Goal: Task Accomplishment & Management: Complete application form

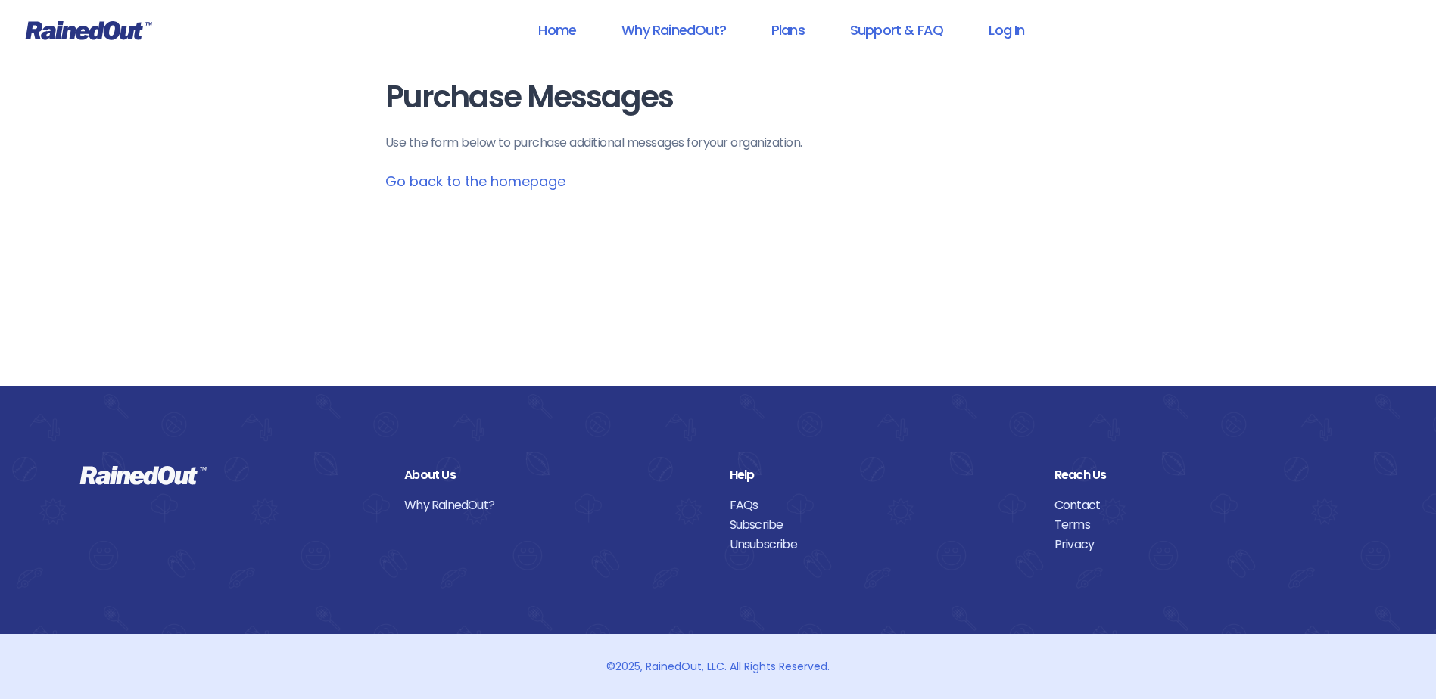
click at [413, 179] on link "Go back to the homepage" at bounding box center [475, 181] width 180 height 19
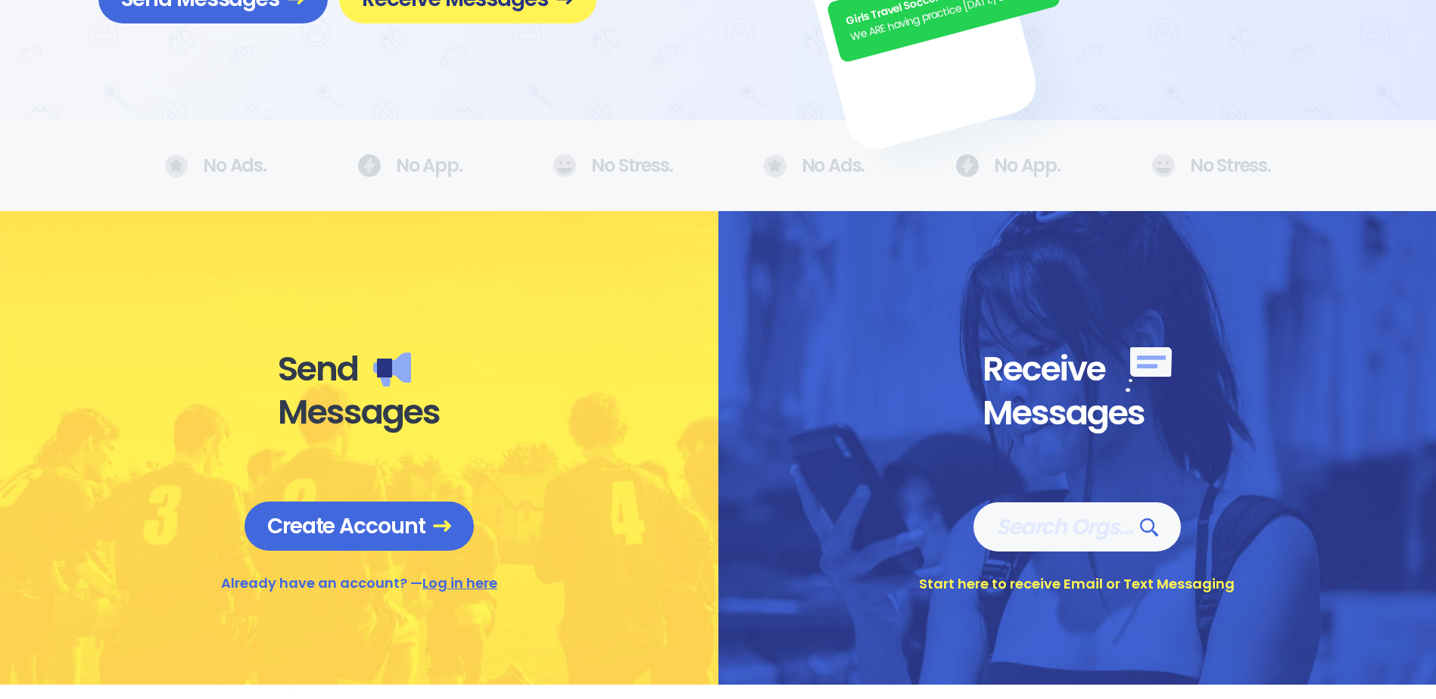
scroll to position [454, 0]
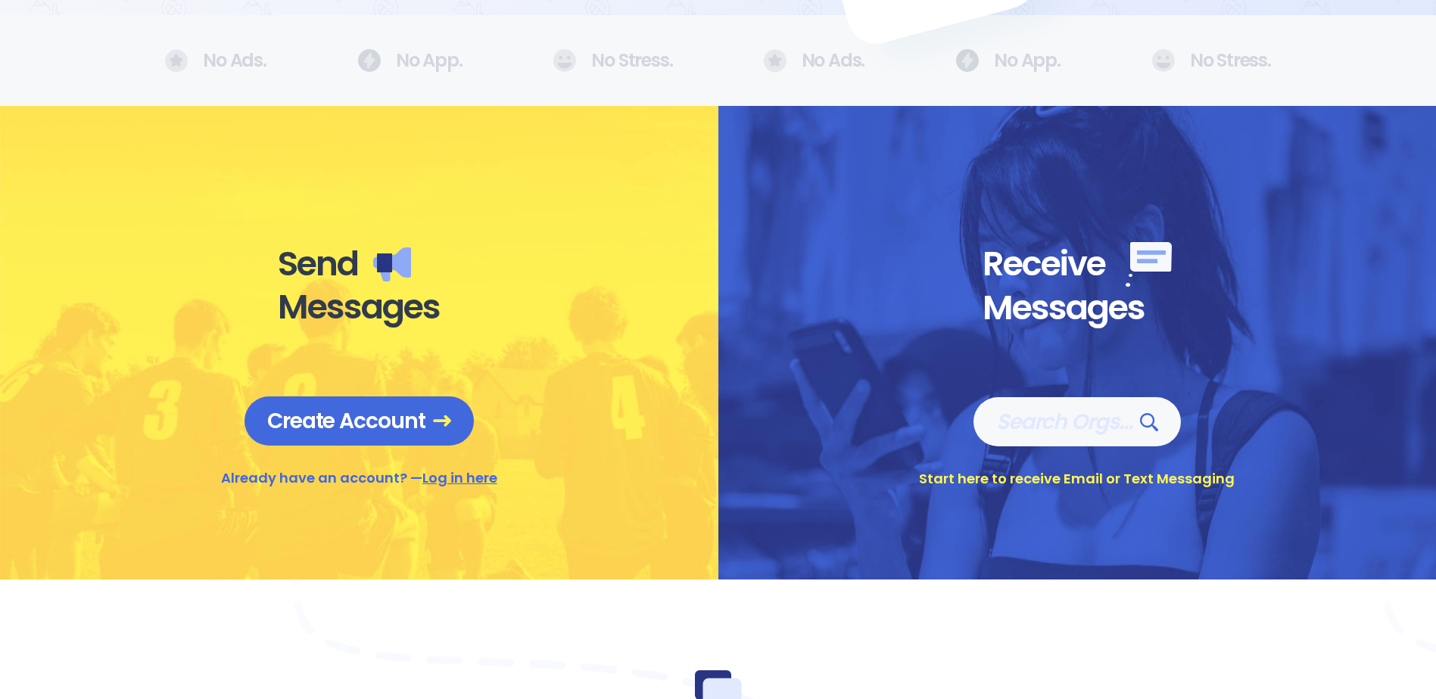
click at [442, 478] on link "Log in here" at bounding box center [459, 478] width 75 height 19
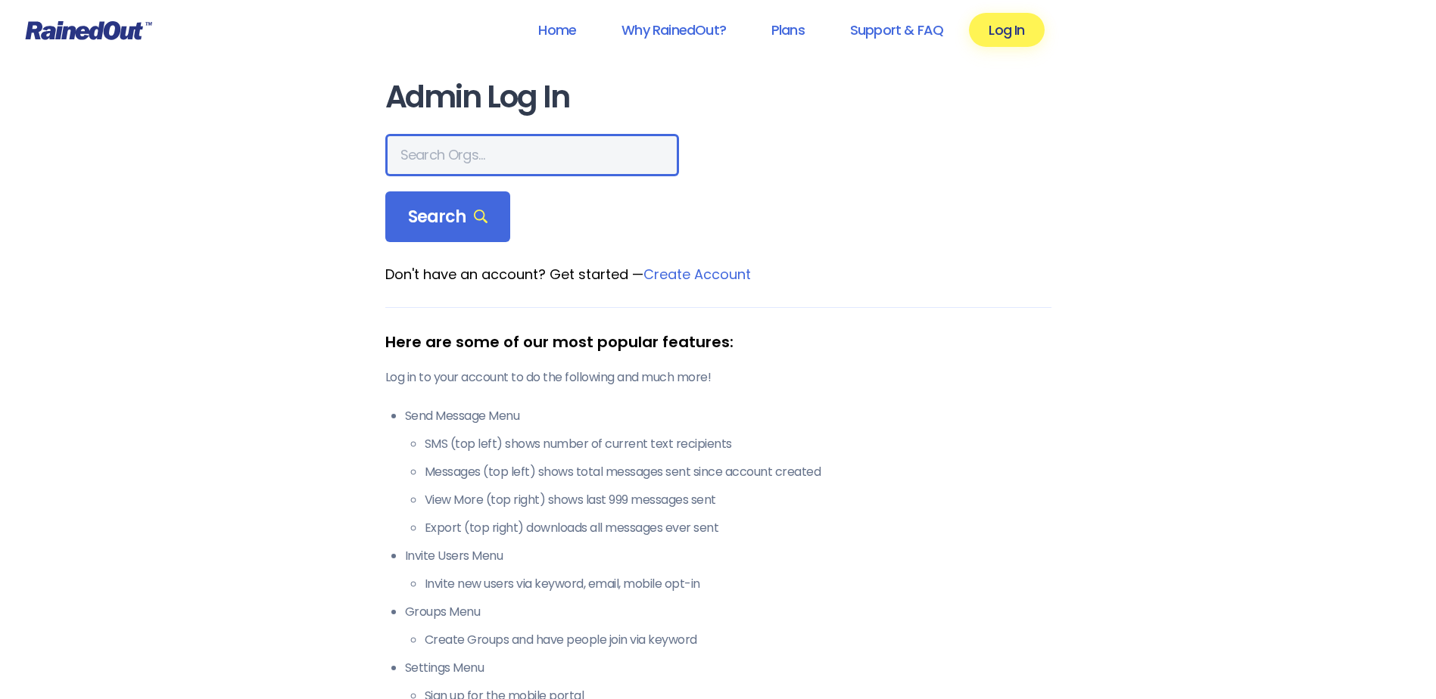
click at [428, 152] on input "text" at bounding box center [532, 155] width 294 height 42
type input "Hayward industries"
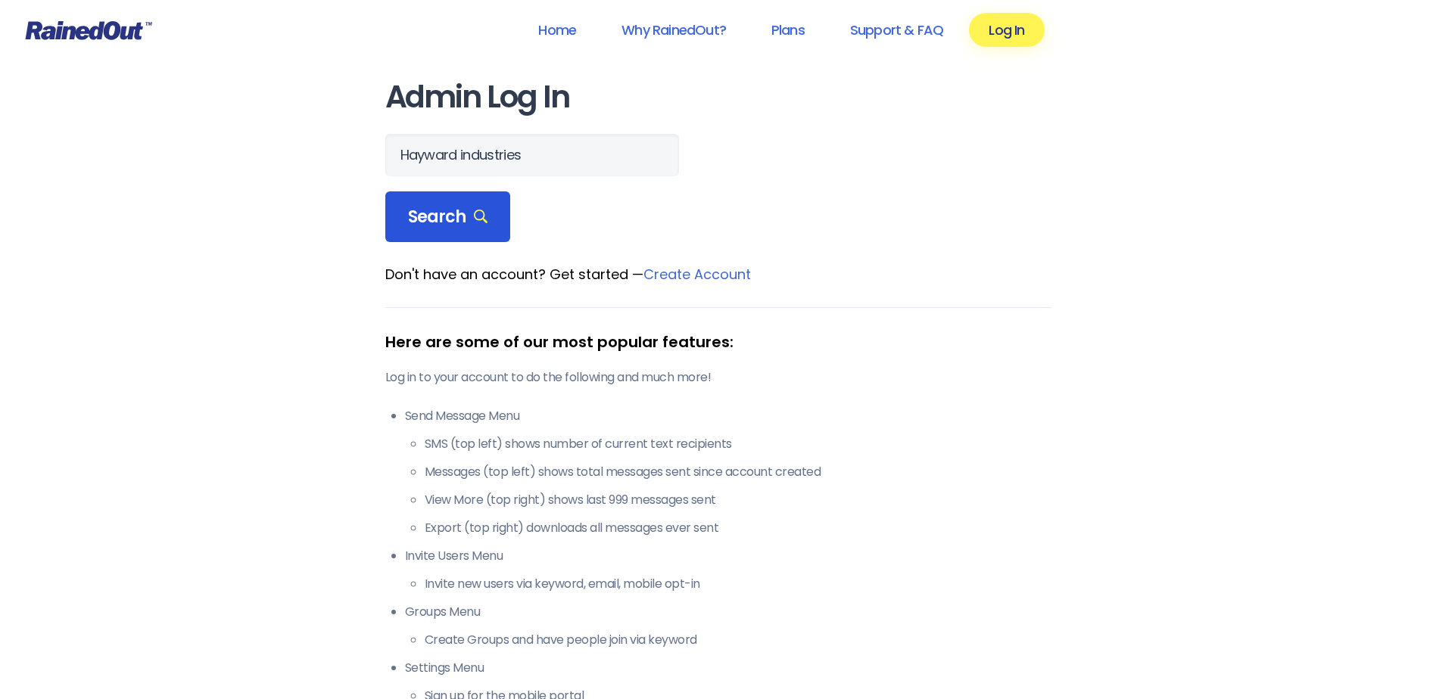
click at [448, 207] on span "Search" at bounding box center [448, 217] width 80 height 21
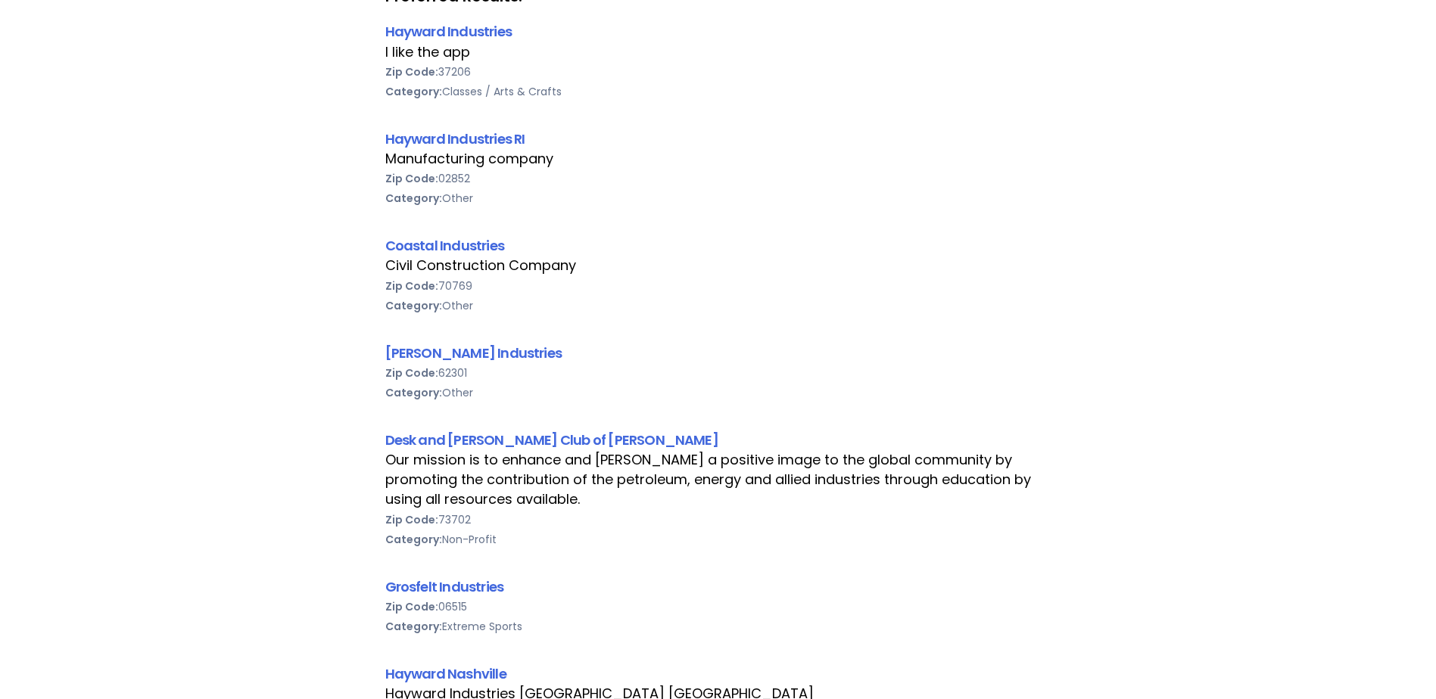
scroll to position [303, 0]
click at [478, 673] on link "Hayward Nashville" at bounding box center [445, 673] width 121 height 19
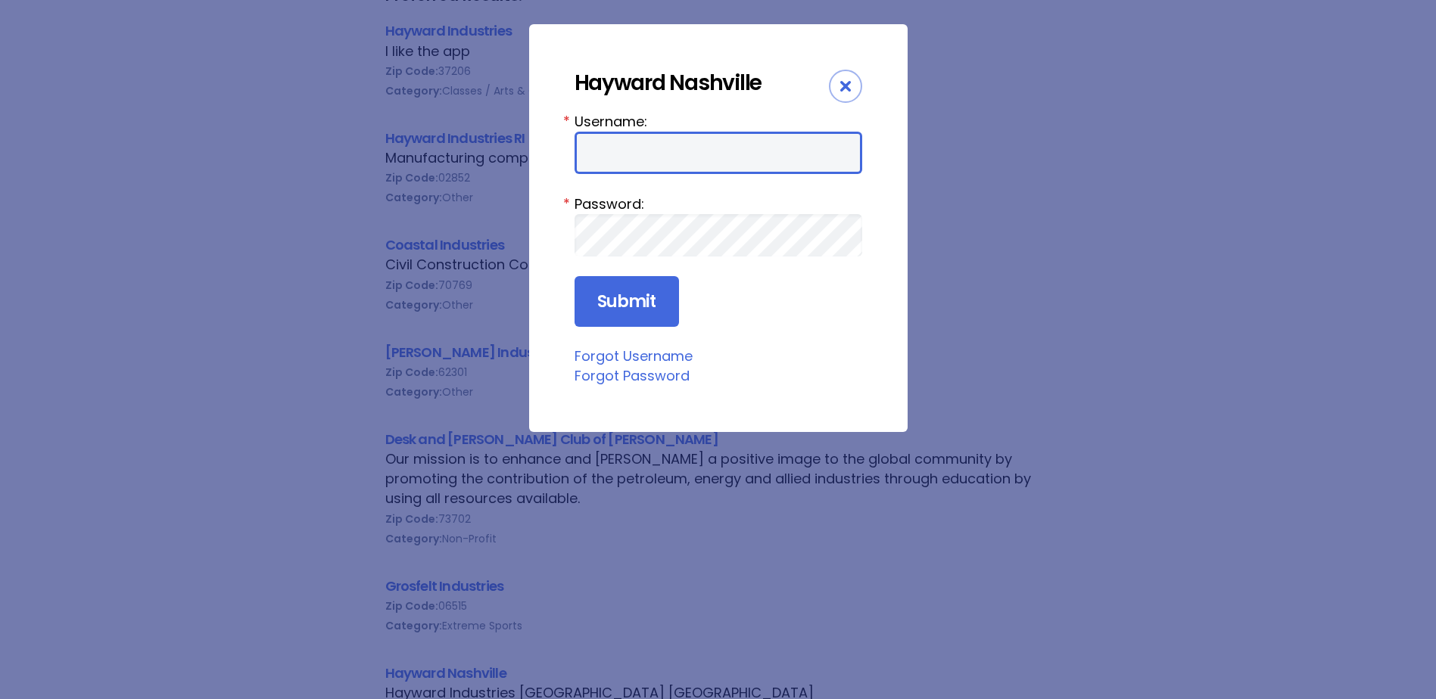
click at [602, 148] on input "Username:" at bounding box center [719, 153] width 288 height 42
type input "HaywardN"
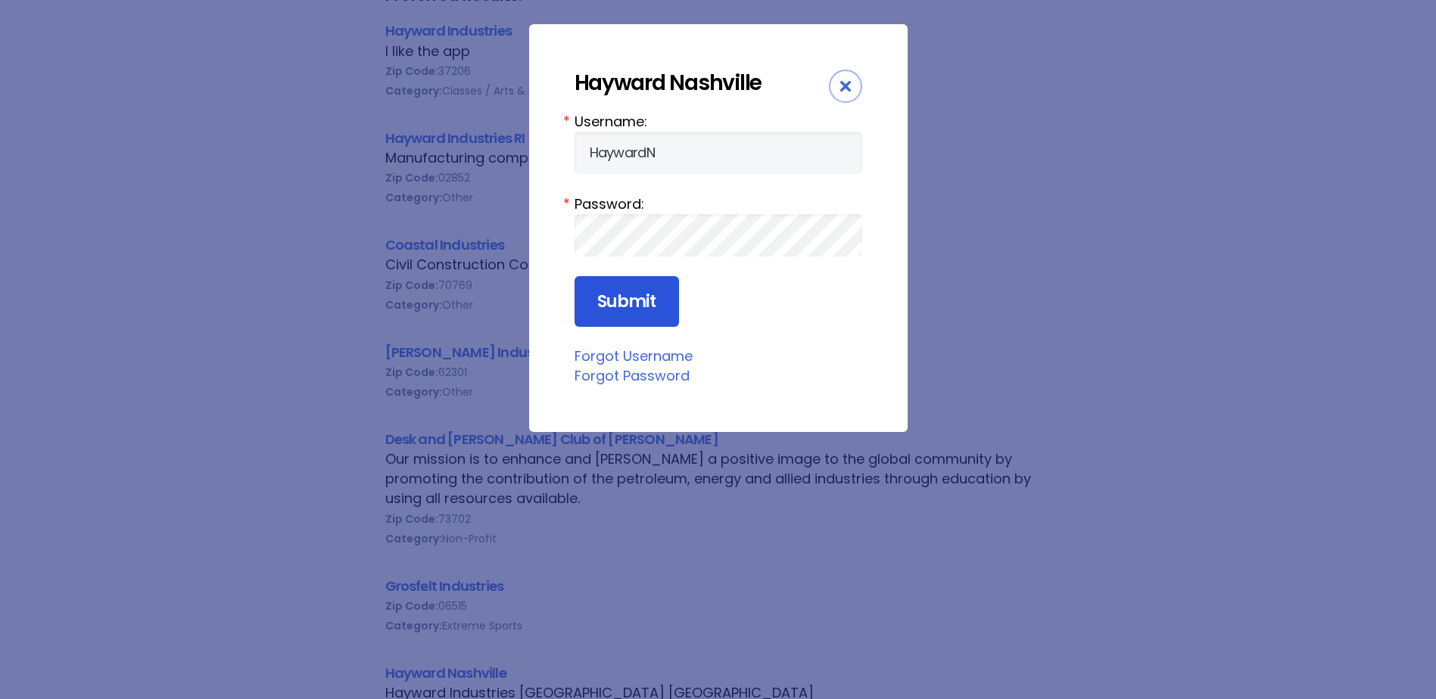
click at [631, 297] on input "Submit" at bounding box center [627, 301] width 104 height 51
